Goal: Transaction & Acquisition: Purchase product/service

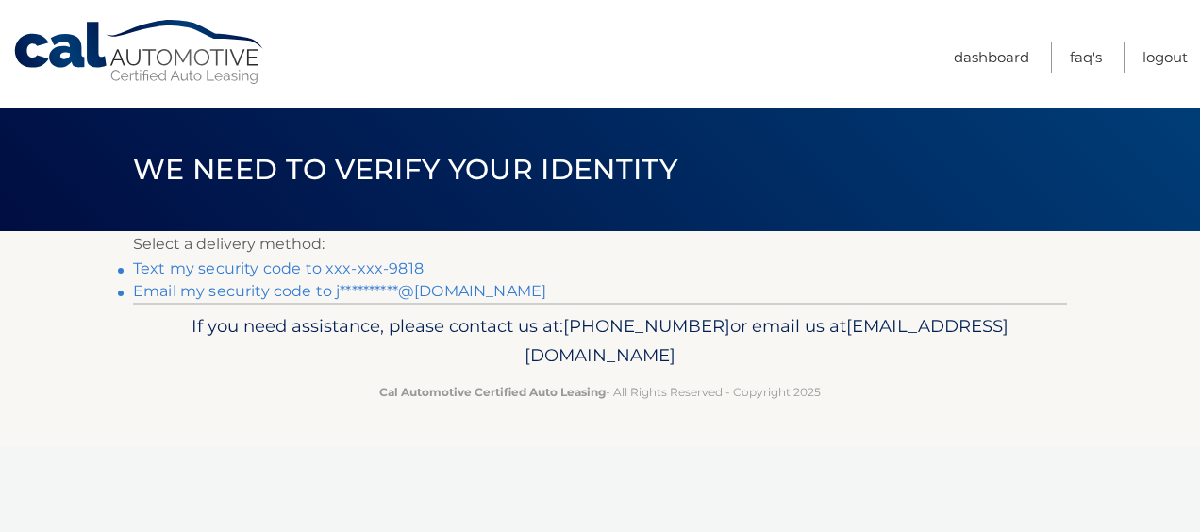
click at [300, 264] on link "Text my security code to xxx-xxx-9818" at bounding box center [278, 268] width 291 height 18
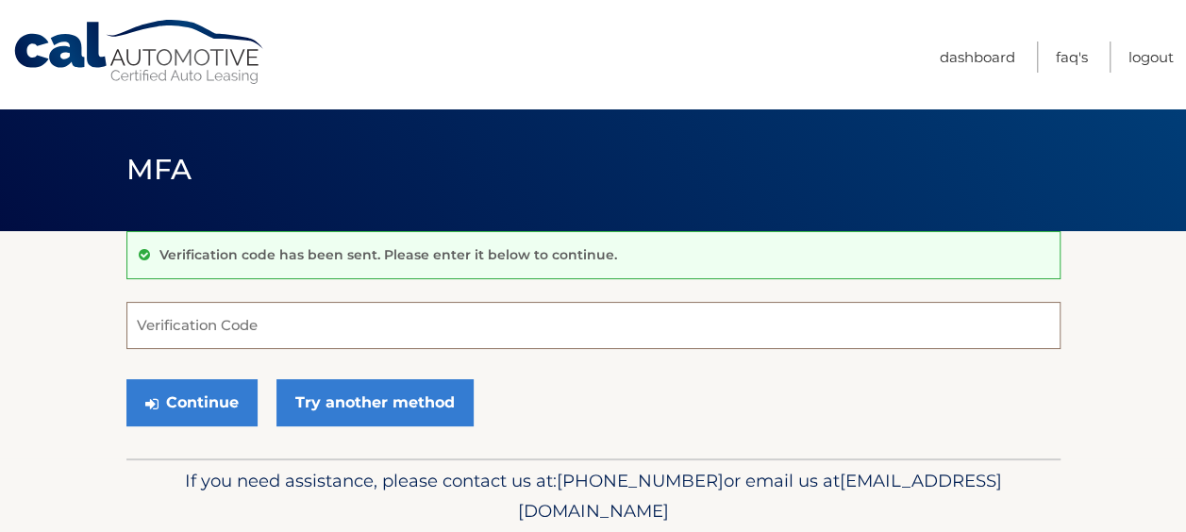
click at [313, 339] on input "Verification Code" at bounding box center [593, 325] width 934 height 47
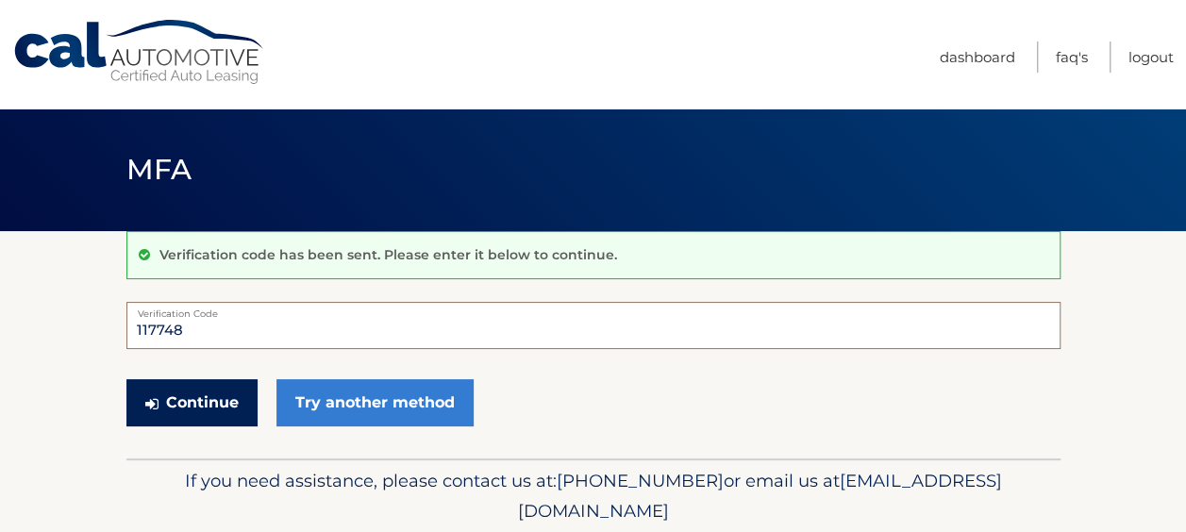
type input "117748"
click at [209, 415] on button "Continue" at bounding box center [191, 402] width 131 height 47
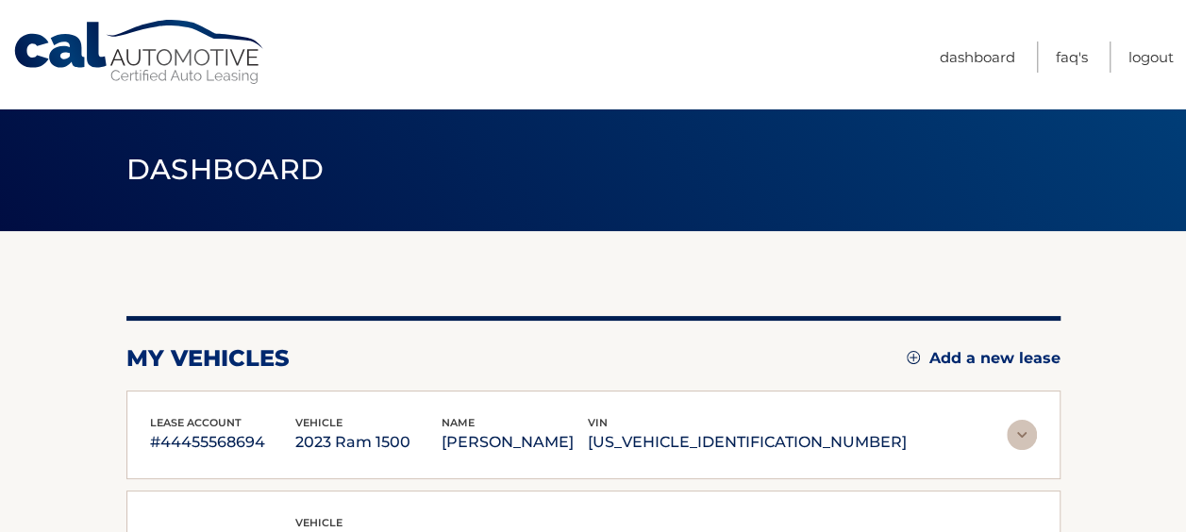
scroll to position [277, 0]
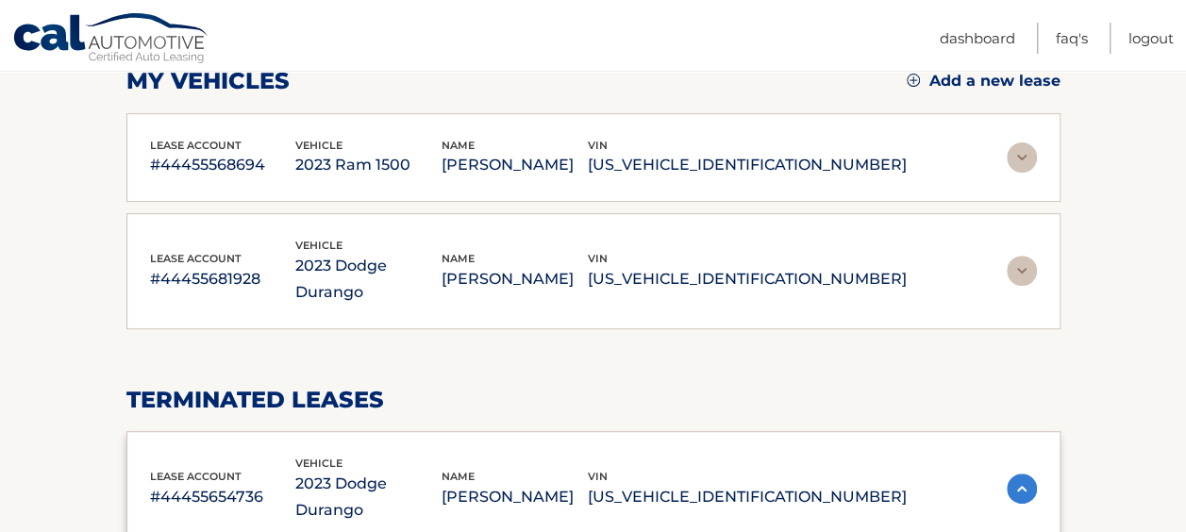
click at [420, 161] on p "2023 Ram 1500" at bounding box center [368, 165] width 146 height 26
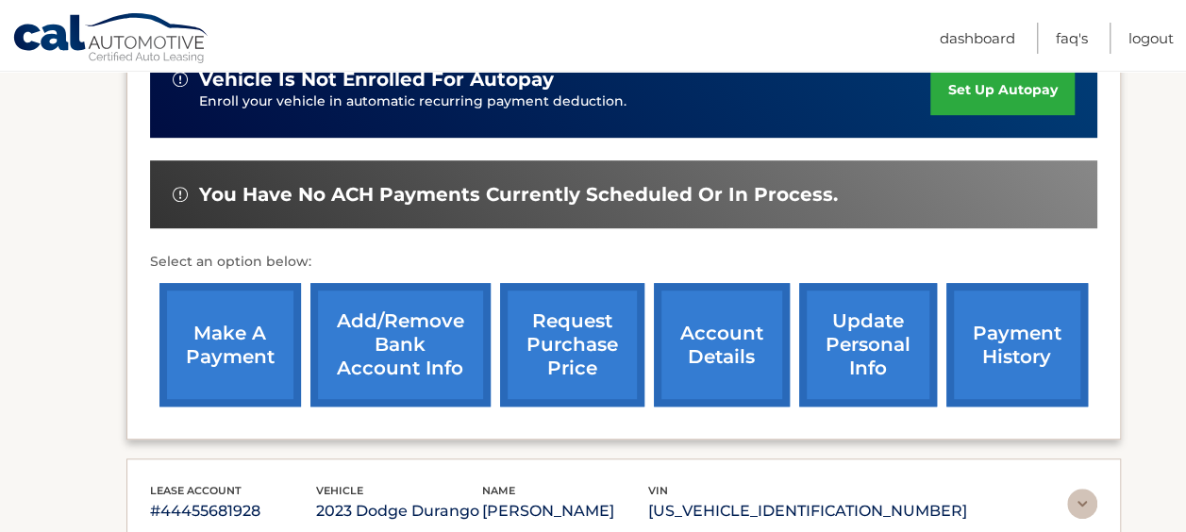
scroll to position [499, 0]
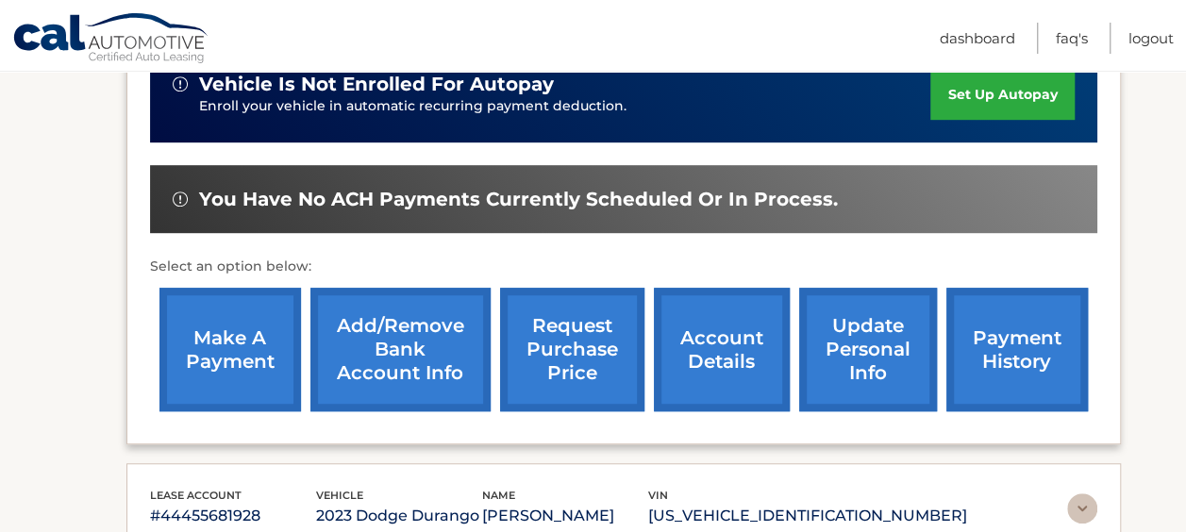
click at [247, 328] on link "make a payment" at bounding box center [230, 350] width 142 height 124
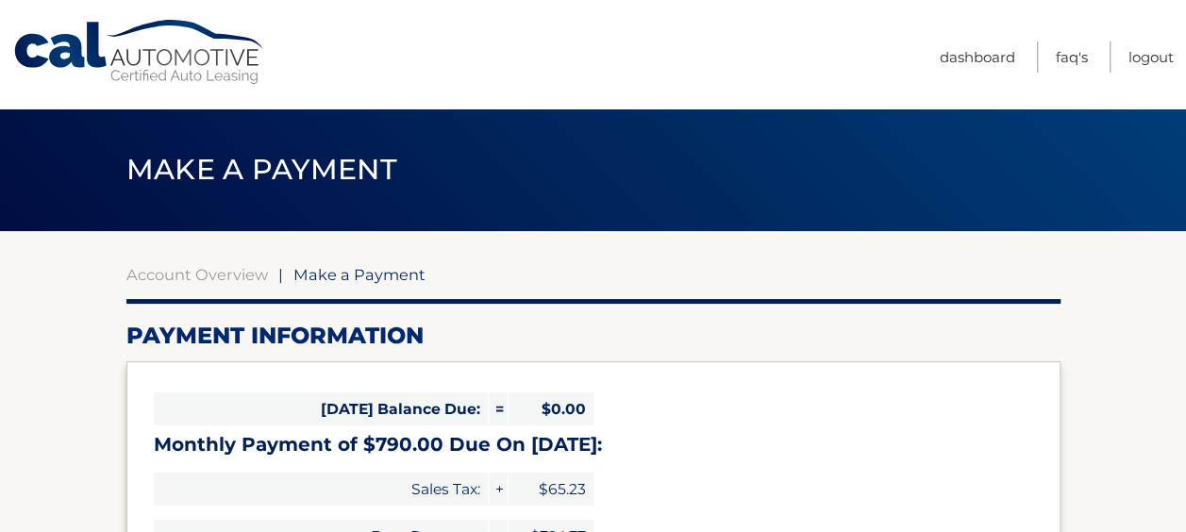
select select "NDZlMmQ3NGItYWUwNi00ZjYwLTg4NTMtMzRhNTQ4NmFlMGE1"
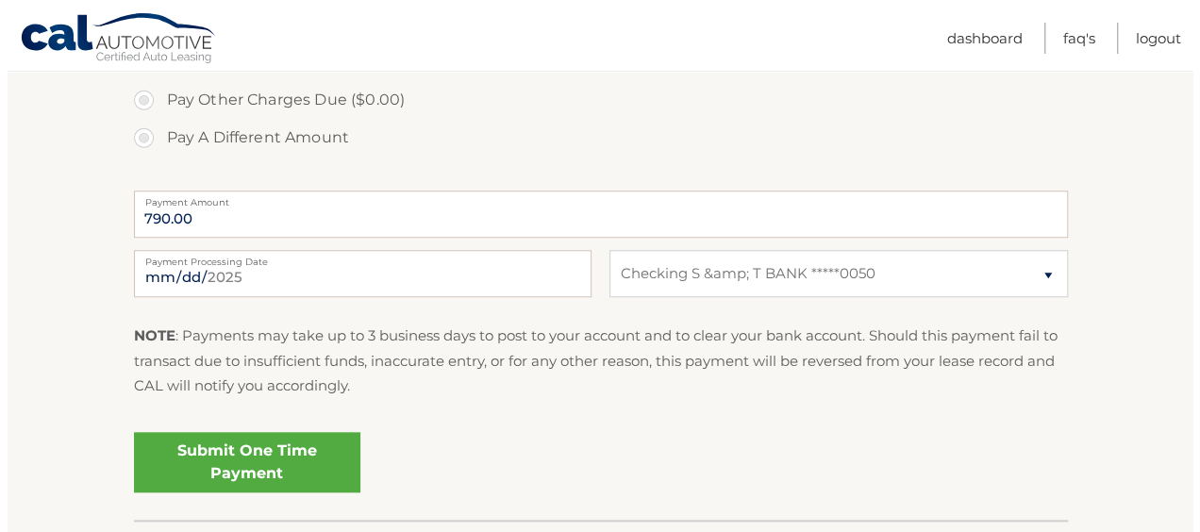
scroll to position [698, 0]
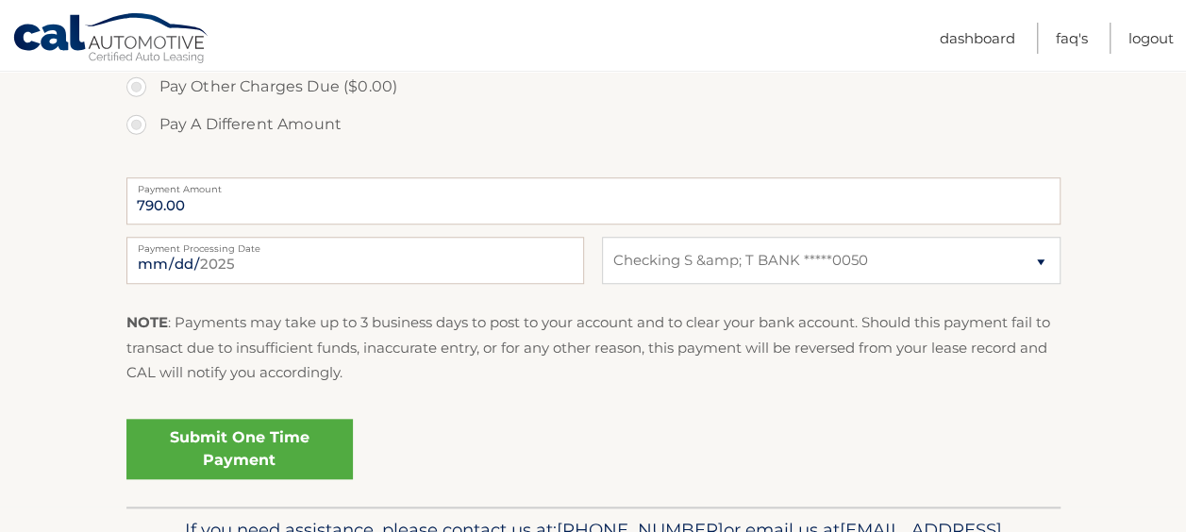
click at [289, 457] on link "Submit One Time Payment" at bounding box center [239, 449] width 226 height 60
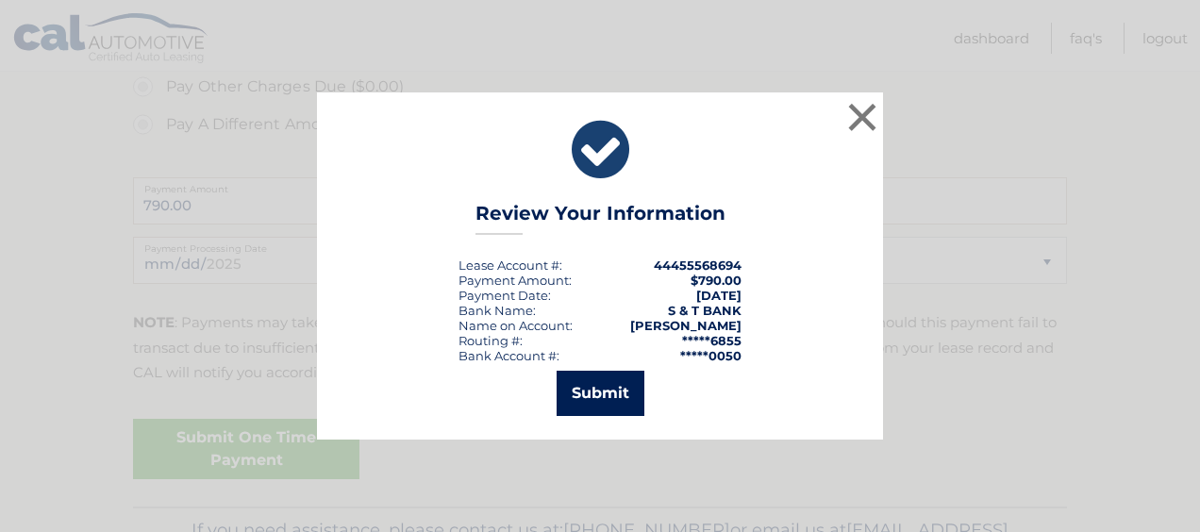
click at [583, 386] on button "Submit" at bounding box center [601, 393] width 88 height 45
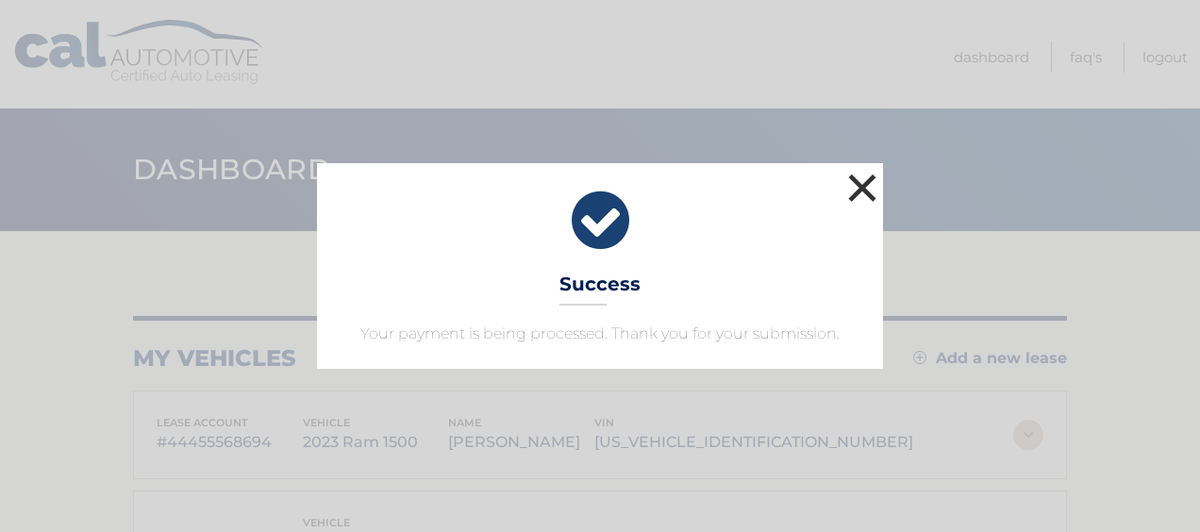
click at [860, 197] on button "×" at bounding box center [862, 188] width 38 height 38
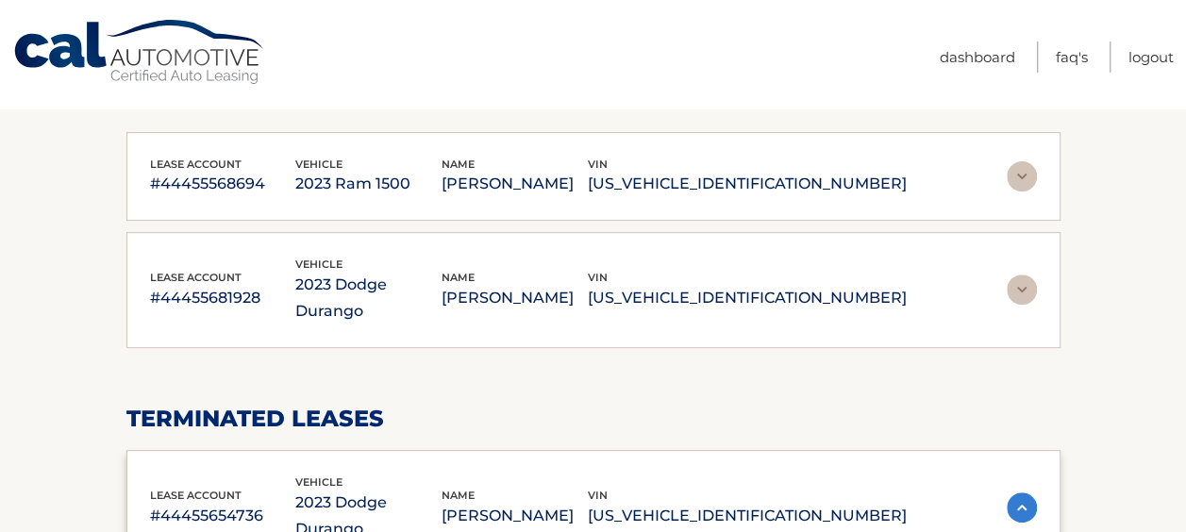
scroll to position [306, 0]
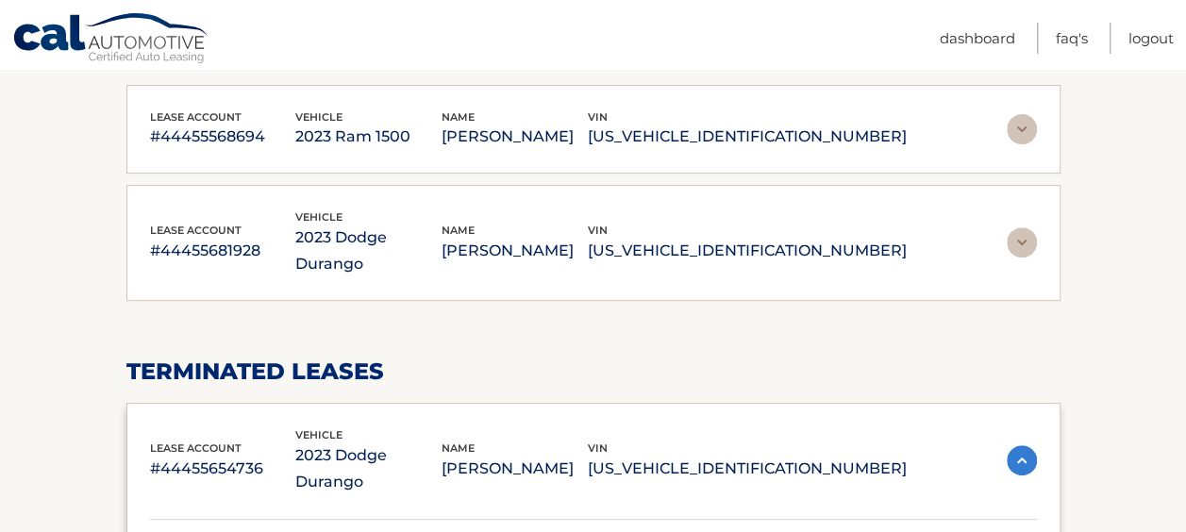
click at [567, 246] on p "JOHN YOUNG" at bounding box center [514, 251] width 146 height 26
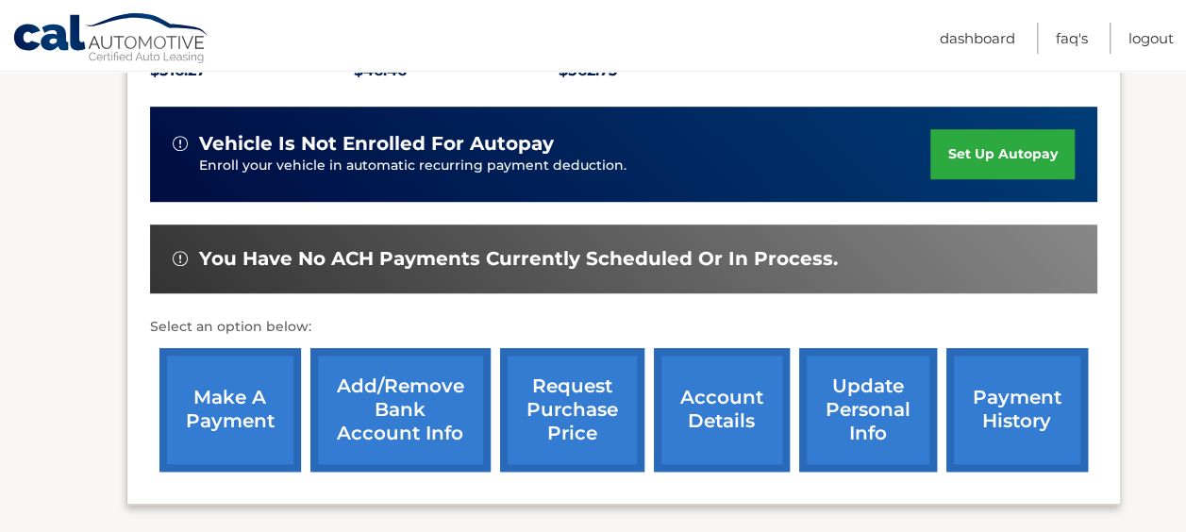
scroll to position [545, 0]
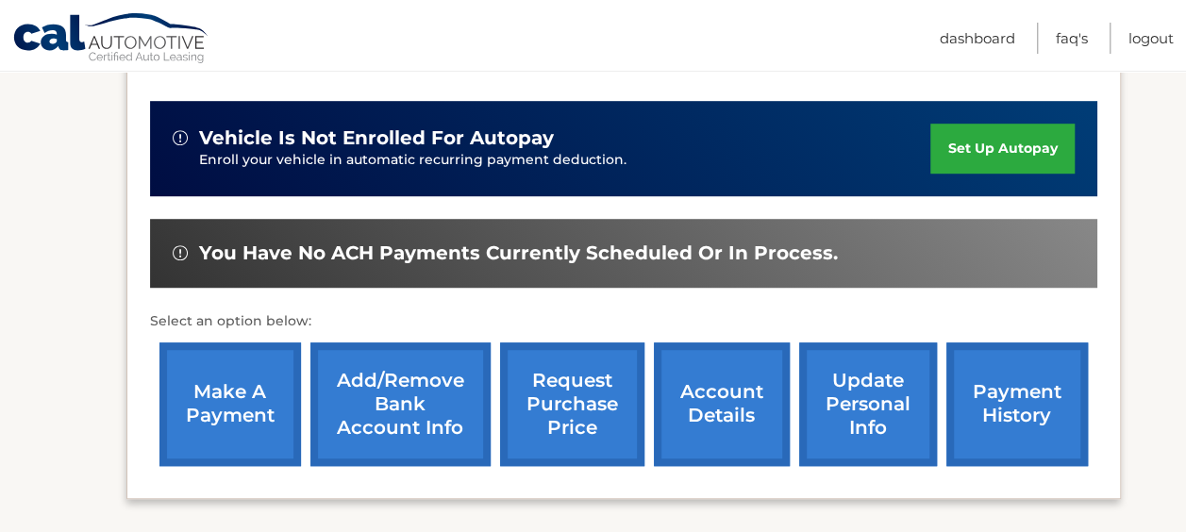
click at [252, 391] on link "make a payment" at bounding box center [230, 404] width 142 height 124
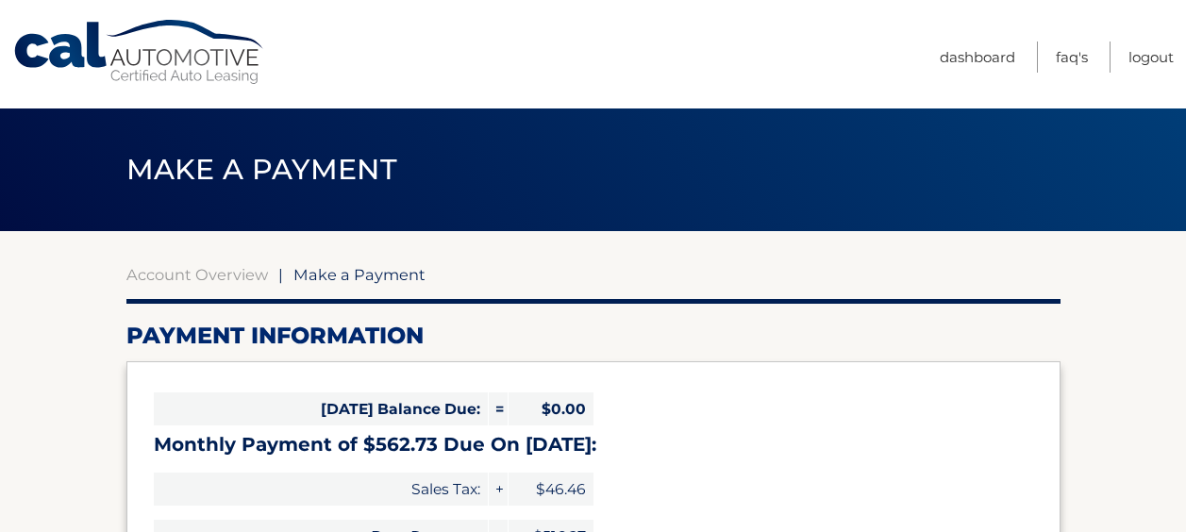
select select "N2U5NzEyZTEtMzc0My00OWQ2LTllNjQtNjAyZGFjOTVmOWFm"
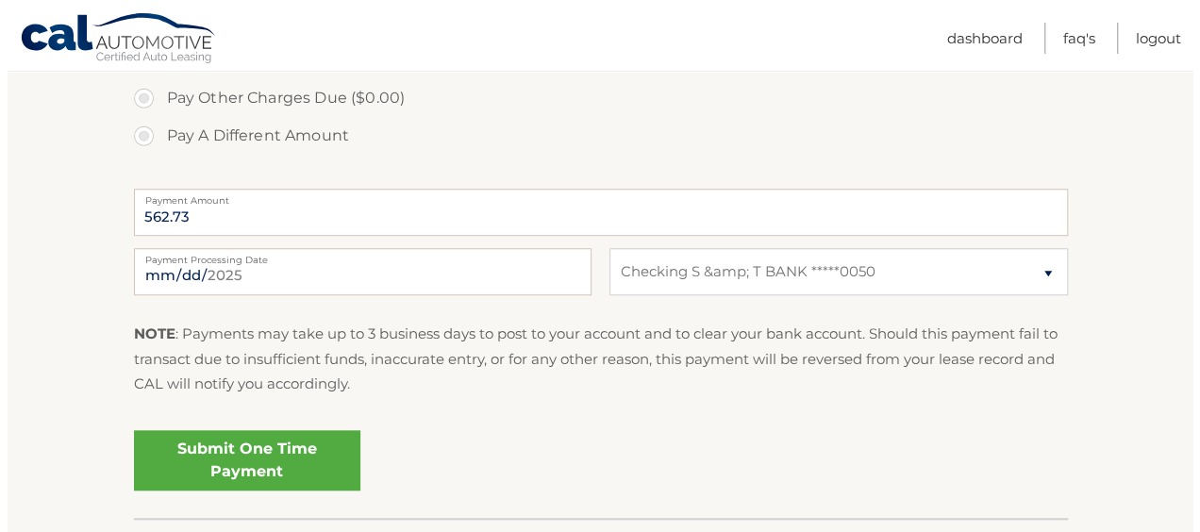
scroll to position [716, 0]
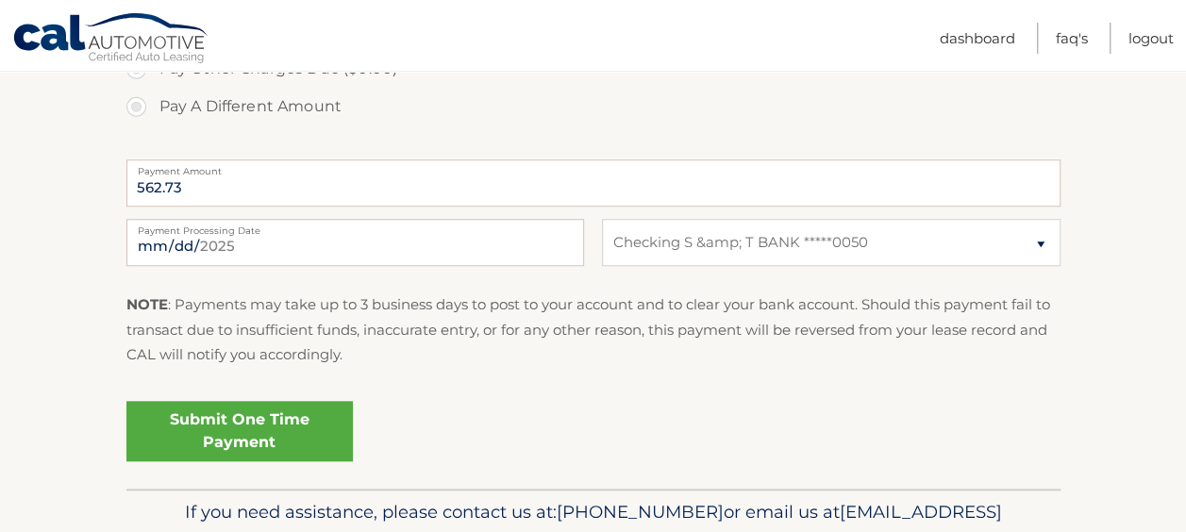
click at [270, 425] on link "Submit One Time Payment" at bounding box center [239, 431] width 226 height 60
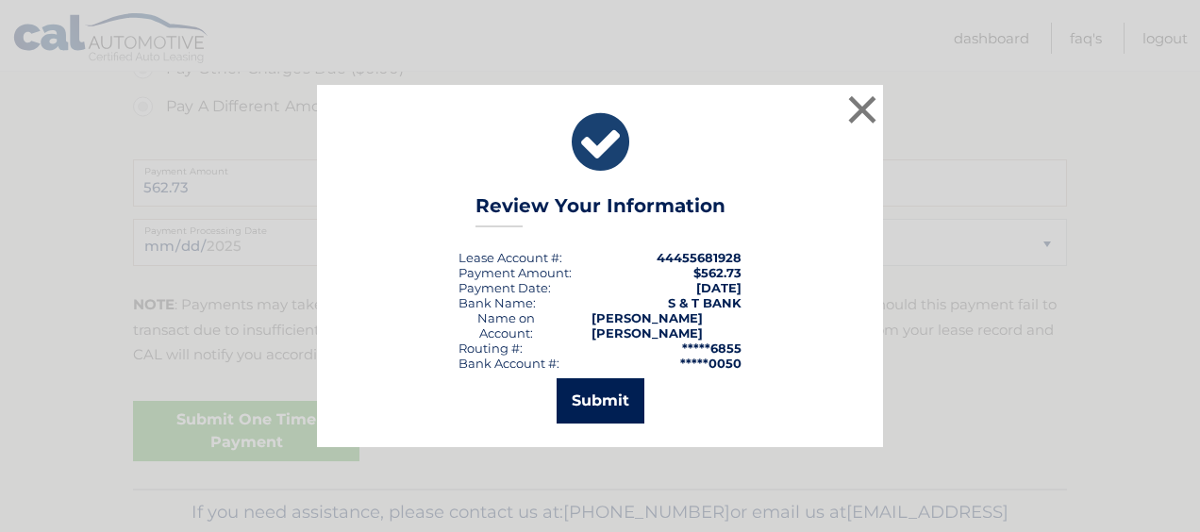
click at [587, 389] on button "Submit" at bounding box center [601, 400] width 88 height 45
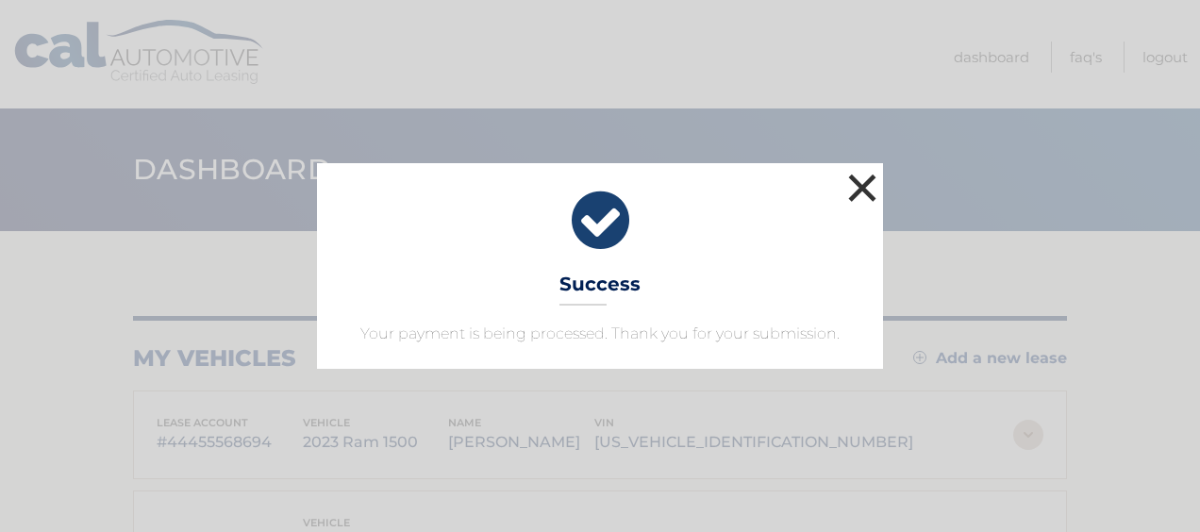
click at [855, 194] on button "×" at bounding box center [862, 188] width 38 height 38
